Goal: Task Accomplishment & Management: Use online tool/utility

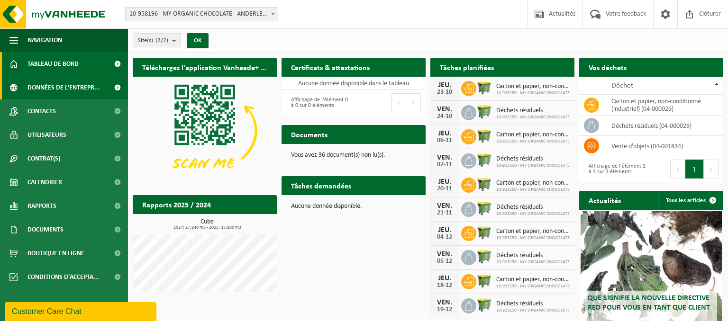
click at [66, 90] on span "Données de l'entrepr..." at bounding box center [63, 88] width 73 height 24
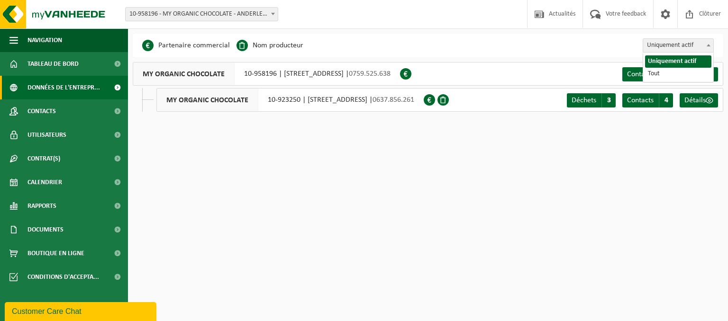
click at [674, 44] on span "Uniquement actif" at bounding box center [678, 45] width 70 height 13
click at [317, 39] on div "Partenaire commercial Nom producteur Centre de traitement Centre de données Arc…" at bounding box center [428, 46] width 591 height 24
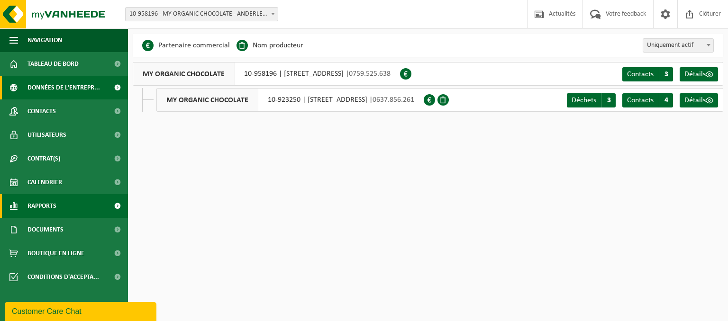
click at [68, 204] on link "Rapports" at bounding box center [64, 206] width 128 height 24
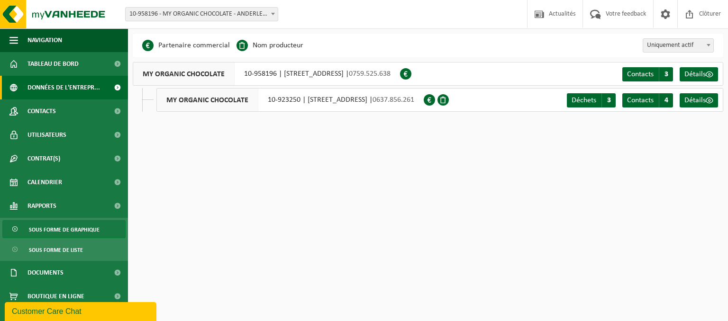
click at [17, 228] on span at bounding box center [16, 230] width 8 height 18
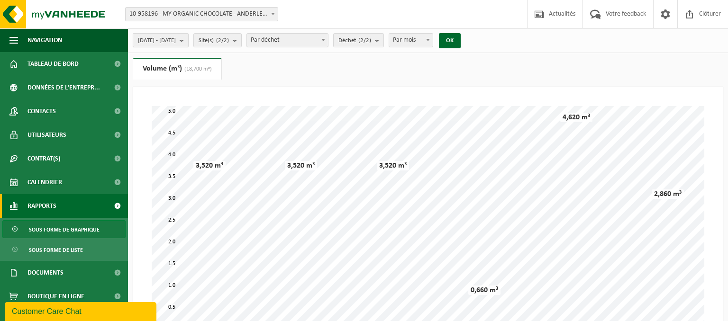
click at [188, 37] on b "submit" at bounding box center [184, 40] width 9 height 13
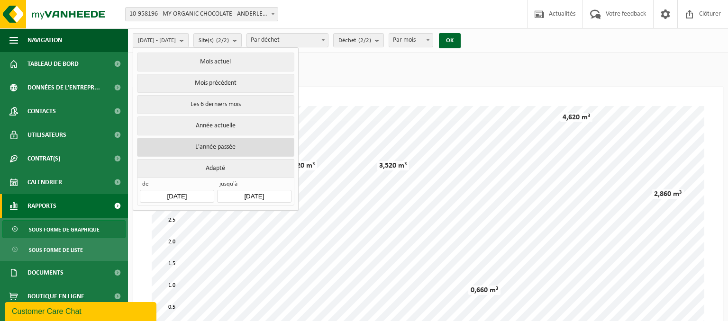
click at [238, 144] on button "L'année passée" at bounding box center [215, 147] width 157 height 19
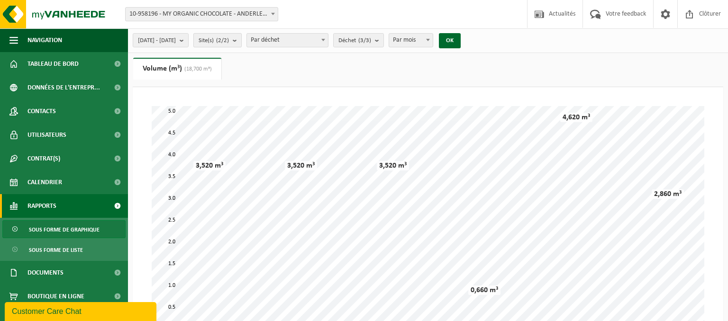
click at [242, 42] on button "Site(s) (2/2)" at bounding box center [217, 40] width 48 height 14
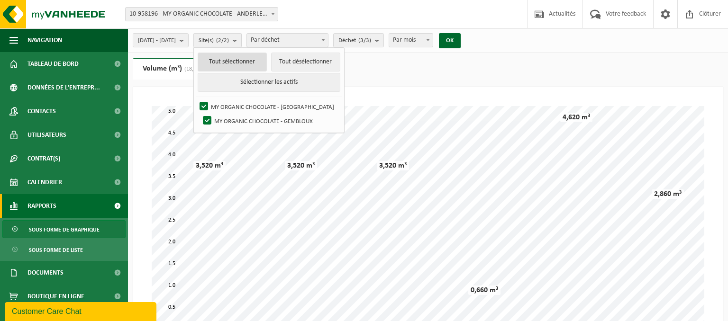
click at [256, 61] on button "Tout sélectionner" at bounding box center [232, 62] width 69 height 19
click at [310, 42] on span "Par déchet" at bounding box center [287, 40] width 81 height 13
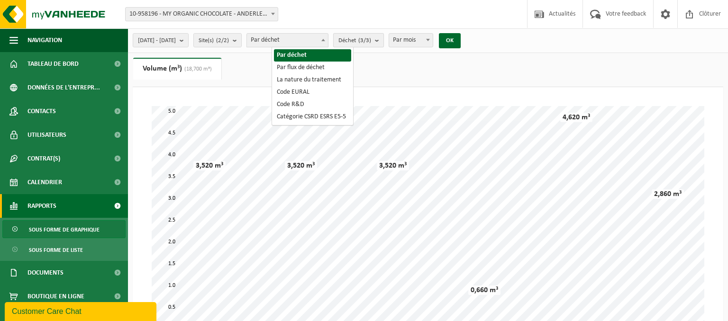
click at [371, 40] on count "(3/3)" at bounding box center [364, 40] width 13 height 6
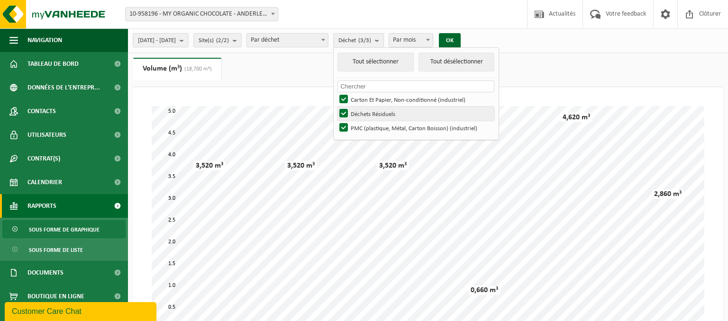
click at [368, 116] on label "Déchets Résiduels" at bounding box center [416, 114] width 157 height 14
click at [336, 107] on input "Déchets Résiduels" at bounding box center [336, 106] width 0 height 0
checkbox input "false"
click at [370, 127] on label "PMC (plastique, Métal, Carton Boisson) (industriel)" at bounding box center [416, 128] width 157 height 14
click at [336, 121] on input "PMC (plastique, Métal, Carton Boisson) (industriel)" at bounding box center [336, 120] width 0 height 0
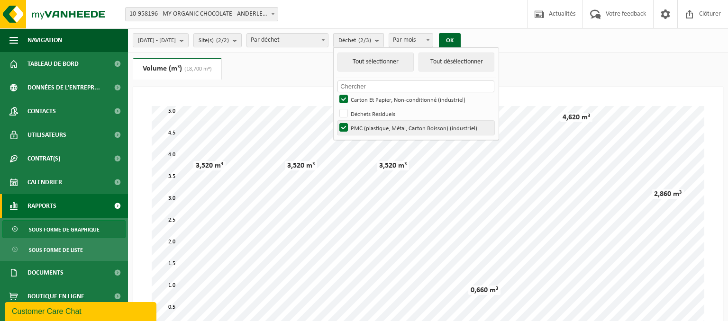
checkbox input "false"
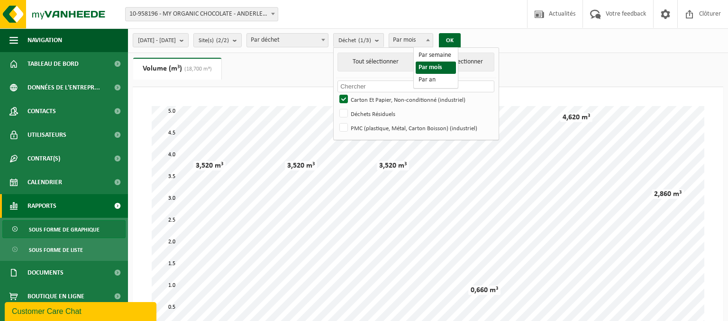
click at [430, 39] on span "Par mois" at bounding box center [411, 40] width 44 height 13
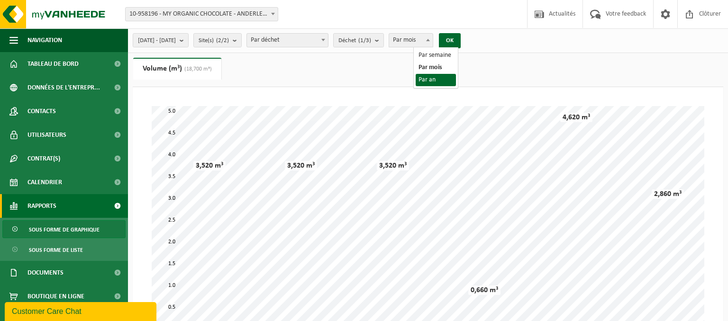
select select "3"
click at [461, 39] on button "OK" at bounding box center [450, 40] width 22 height 15
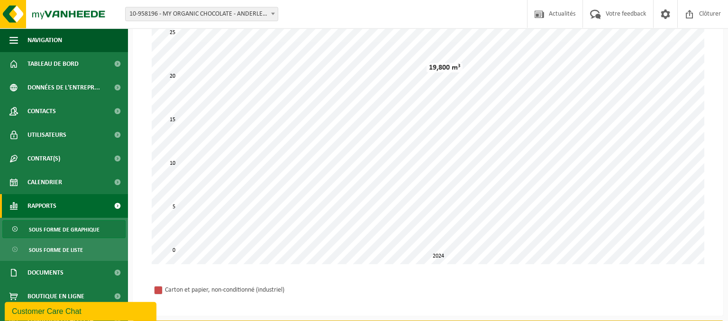
scroll to position [13, 0]
